Goal: Transaction & Acquisition: Purchase product/service

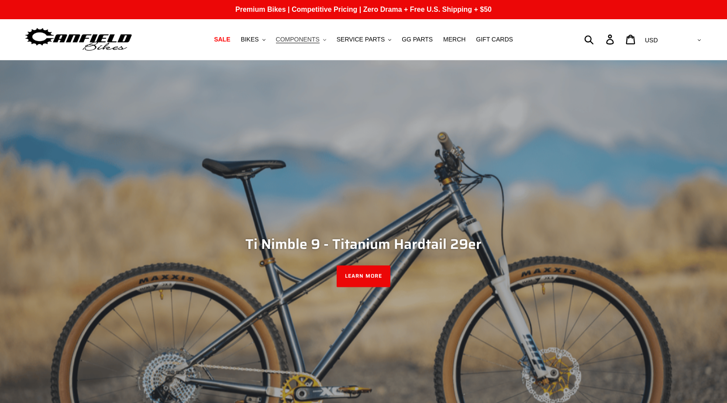
click at [311, 41] on span "COMPONENTS" at bounding box center [298, 39] width 44 height 7
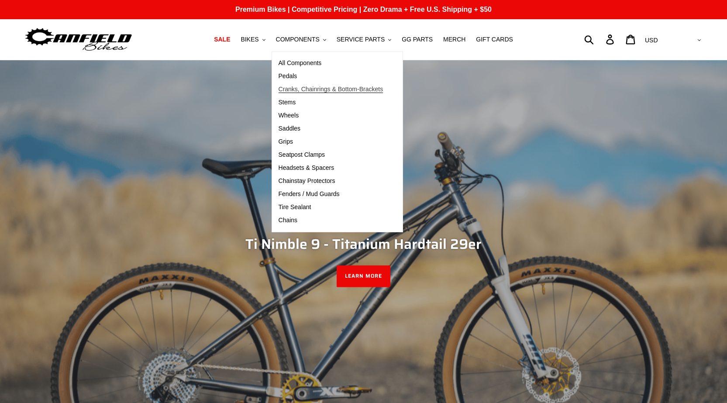
click at [307, 86] on span "Cranks, Chainrings & Bottom-Brackets" at bounding box center [331, 89] width 105 height 7
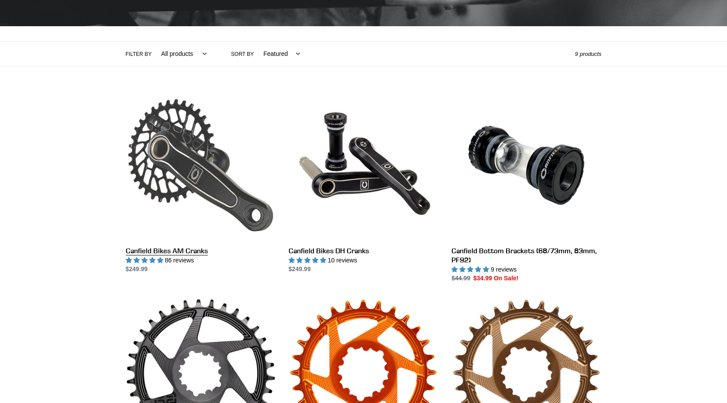
scroll to position [175, 0]
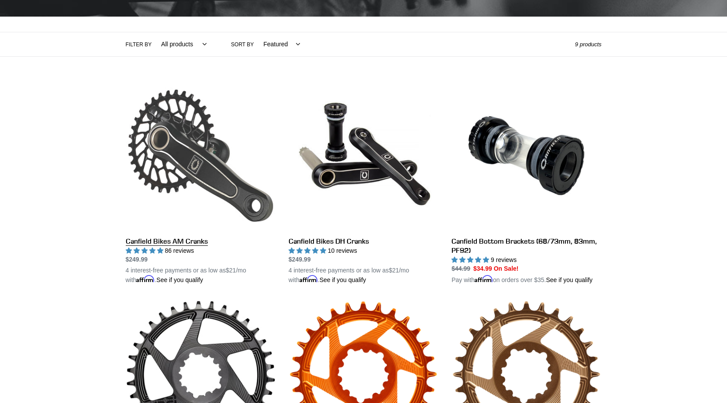
click at [187, 237] on link "Canfield Bikes AM Cranks" at bounding box center [201, 183] width 150 height 204
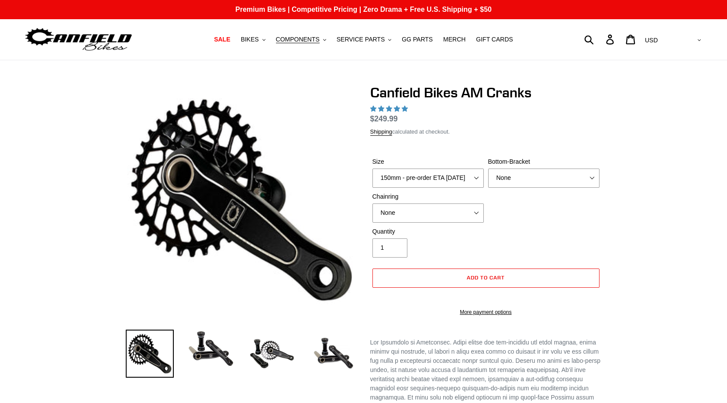
select select "highest-rating"
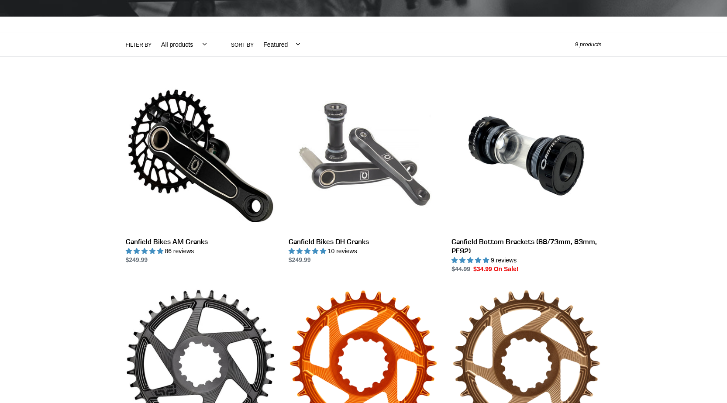
click at [320, 234] on link "Canfield Bikes DH Cranks" at bounding box center [364, 173] width 150 height 184
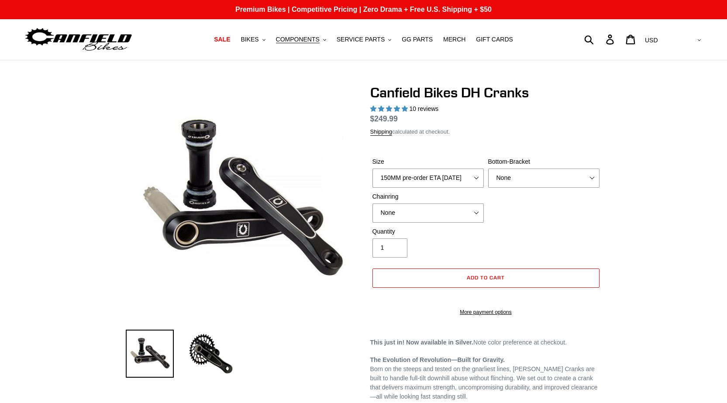
select select "highest-rating"
click at [419, 180] on select "150MM pre-order ETA [DATE] 155MM pre-order ETA [DATE] 160MM 165MM" at bounding box center [428, 178] width 111 height 19
select select "160MM"
click at [373, 179] on select "150MM pre-order ETA [DATE] 155MM pre-order ETA [DATE] 160MM 165MM" at bounding box center [428, 178] width 111 height 19
click at [525, 183] on select "None BSA Threaded 83mm" at bounding box center [543, 178] width 111 height 19
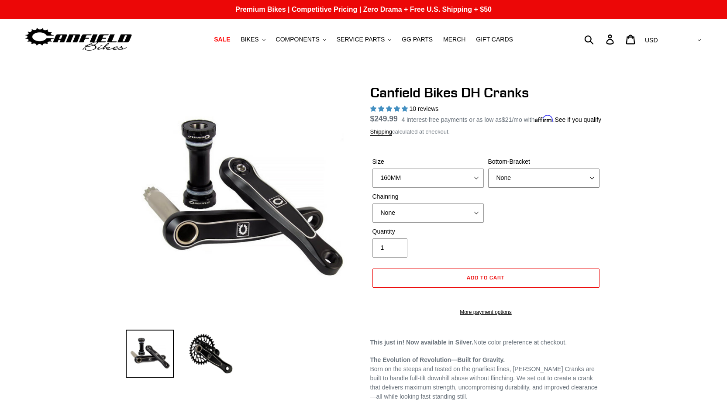
select select "BSA Threaded 83mm"
click at [488, 179] on select "None BSA Threaded 83mm" at bounding box center [543, 178] width 111 height 19
click at [437, 236] on label "Quantity" at bounding box center [428, 231] width 111 height 9
click at [408, 238] on input "1" at bounding box center [390, 247] width 35 height 19
click at [453, 220] on select "None 34t Round" at bounding box center [428, 213] width 111 height 19
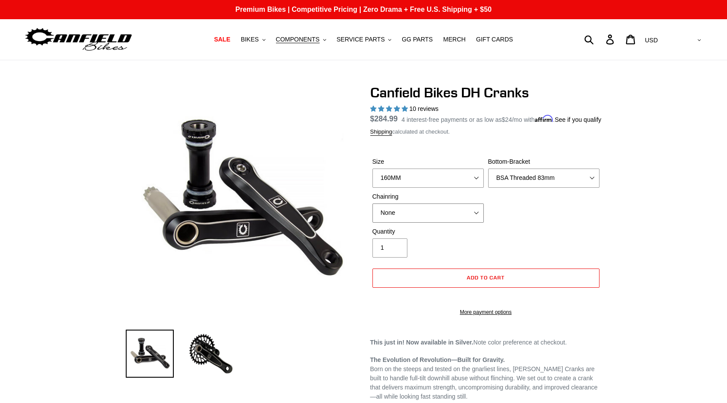
select select "34t Round"
click at [373, 214] on select "None 34t Round" at bounding box center [428, 213] width 111 height 19
